Goal: Find contact information: Find contact information

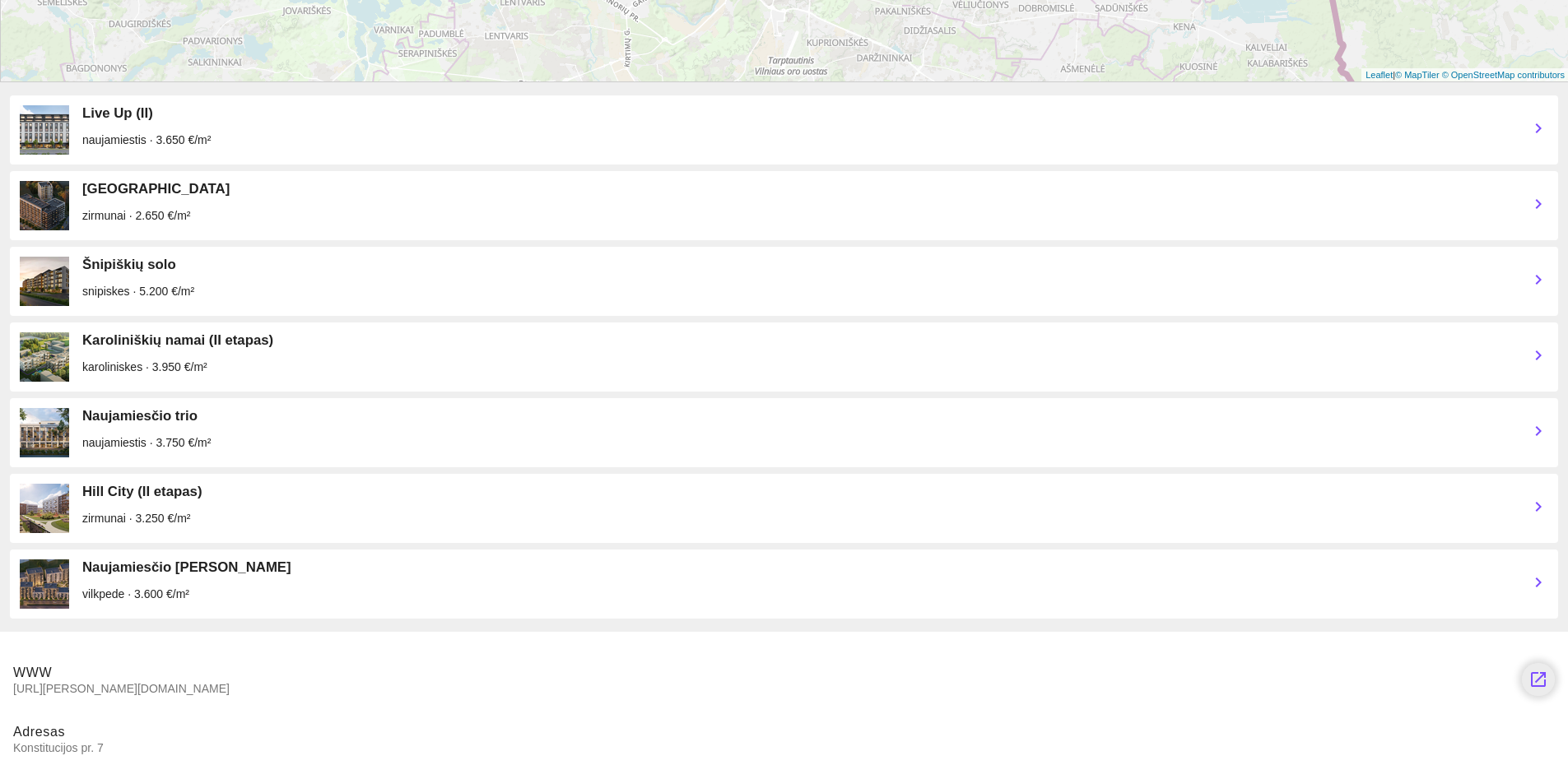
scroll to position [600, 0]
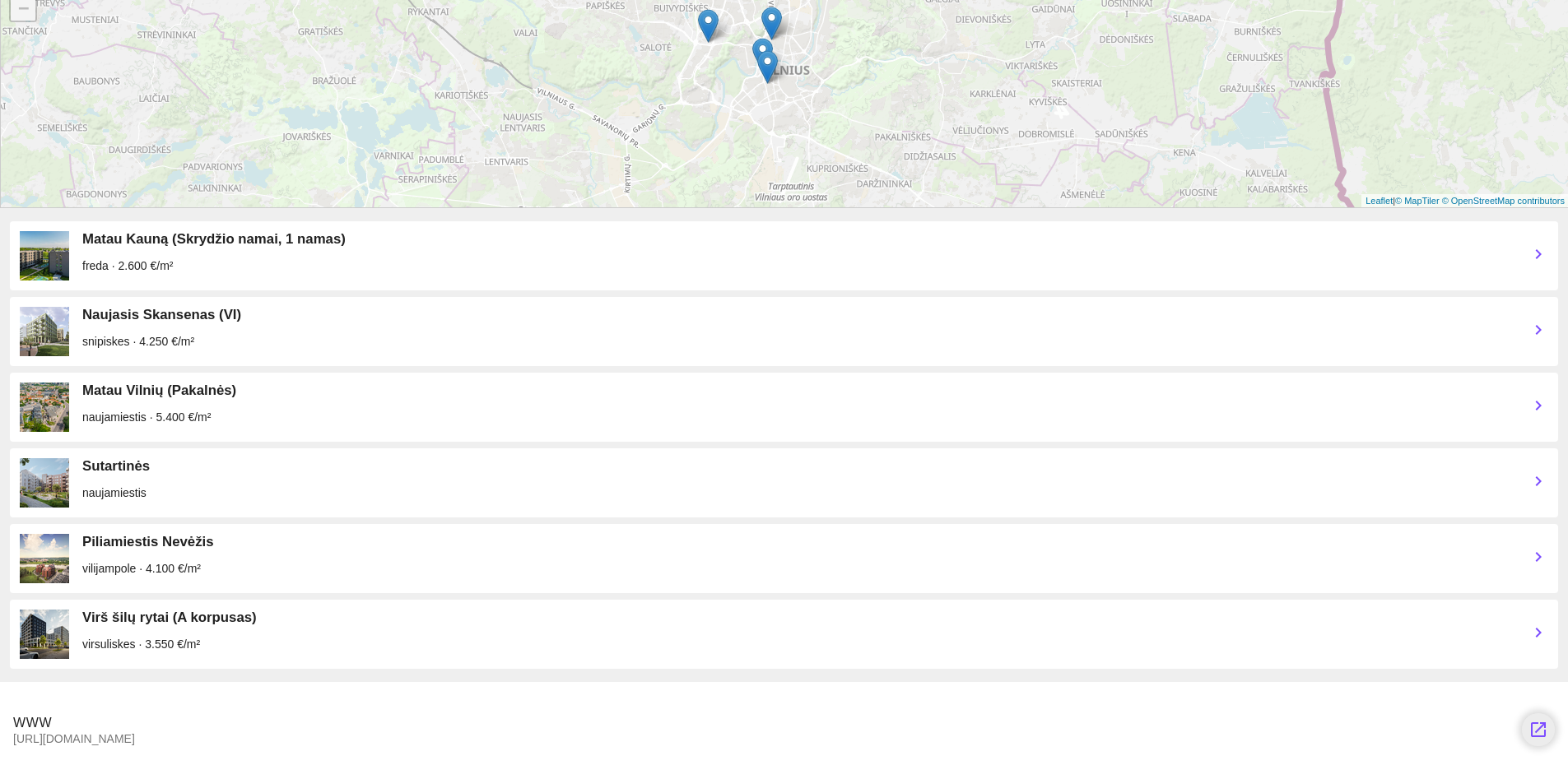
scroll to position [524, 0]
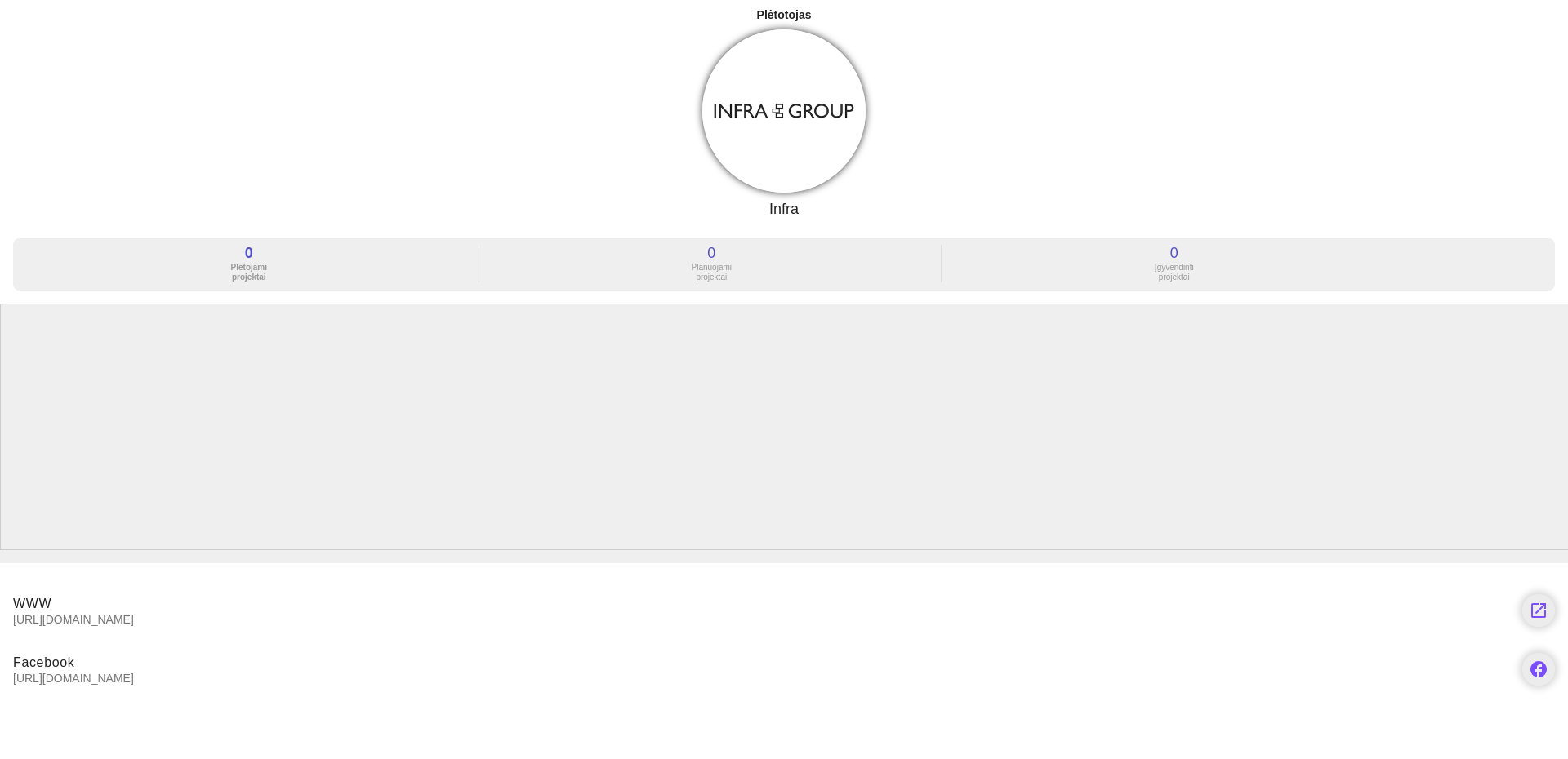
drag, startPoint x: 119, startPoint y: 623, endPoint x: -2, endPoint y: 630, distance: 121.2
click at [0, 630] on html "Plėtotojas Infra 0 Plėtojami projektai 0 Planuojami projektai 0 Įgyvendinti pro…" at bounding box center [784, 380] width 1568 height 759
copy span "[URL][DOMAIN_NAME]"
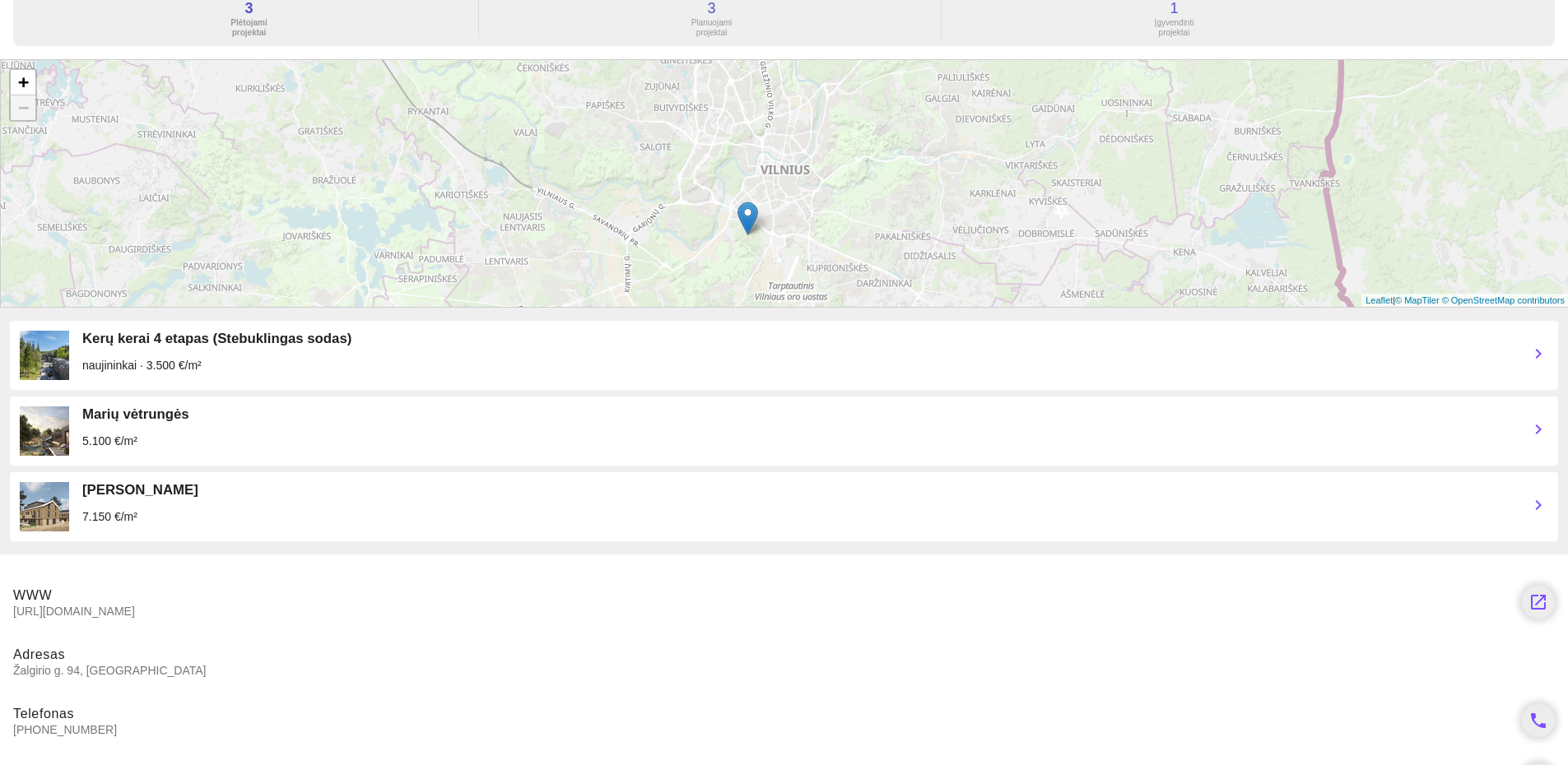
scroll to position [298, 0]
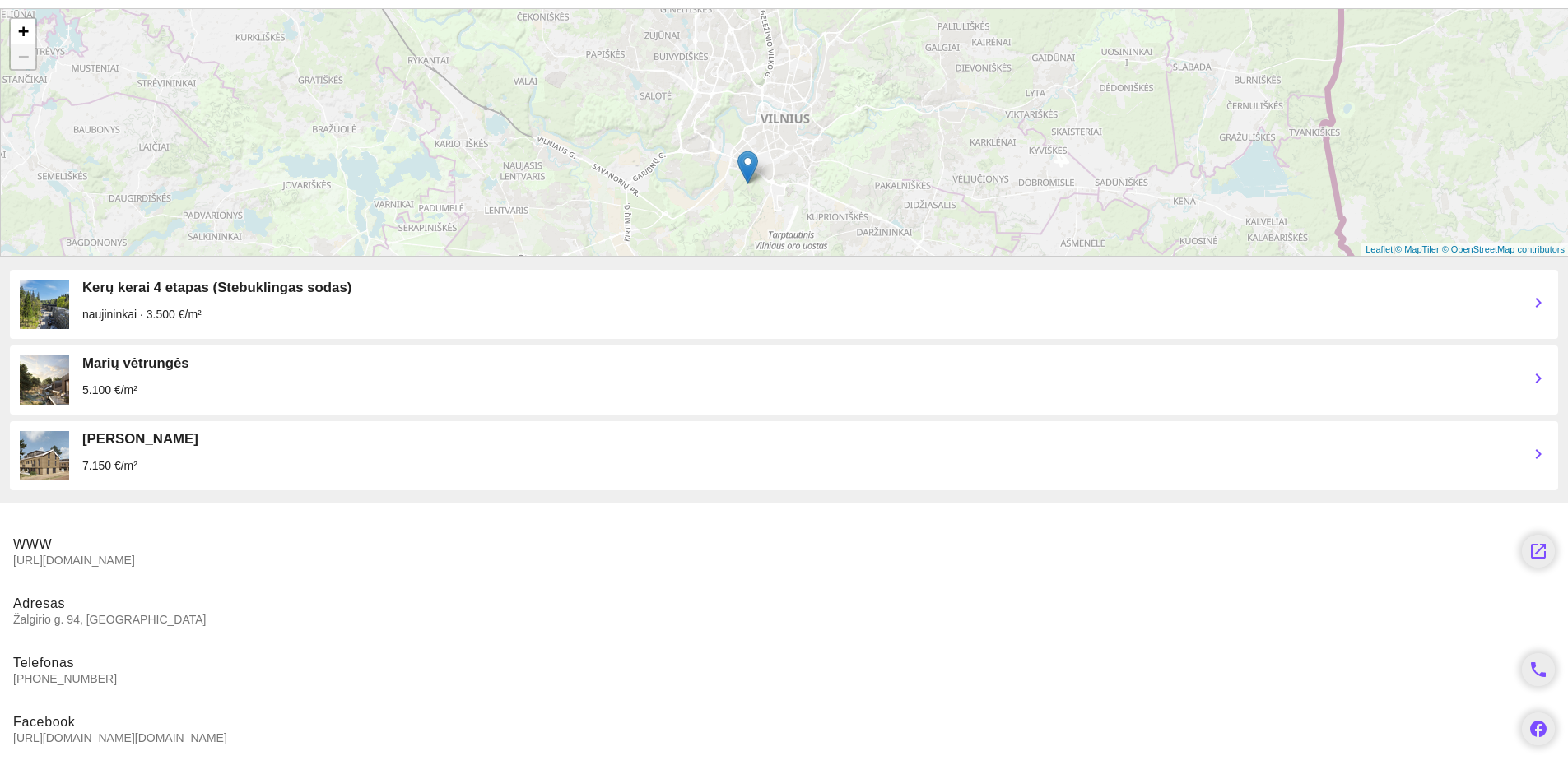
drag, startPoint x: 111, startPoint y: 561, endPoint x: 3, endPoint y: 560, distance: 108.0
click at [3, 560] on li "WWW http://www.inreal.lt/ launch" at bounding box center [784, 551] width 1568 height 59
click at [377, 607] on span "Adresas Žalgirio g. 94, Vilnius" at bounding box center [784, 610] width 1541 height 30
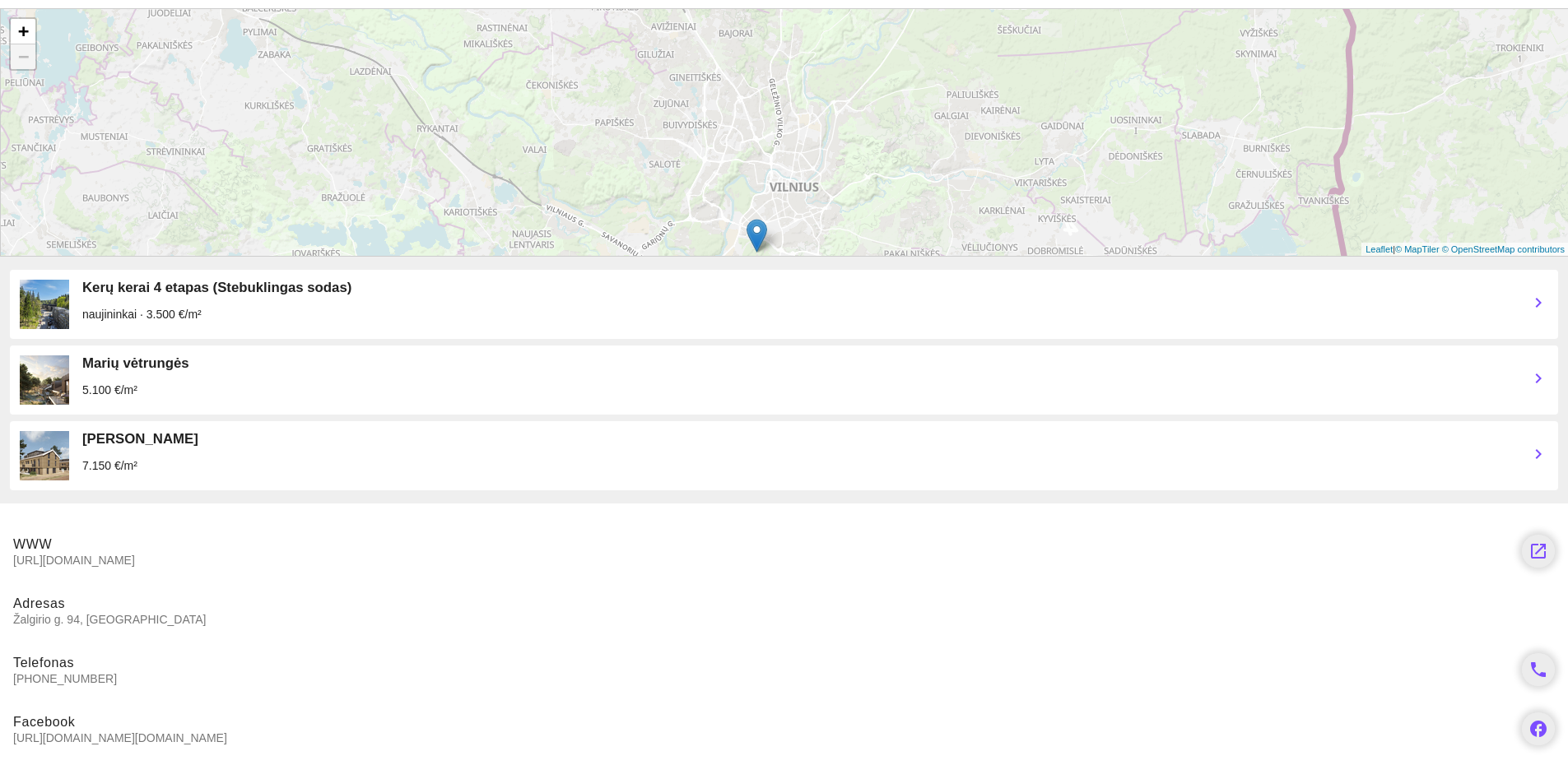
scroll to position [0, 0]
